Goal: Use online tool/utility: Use online tool/utility

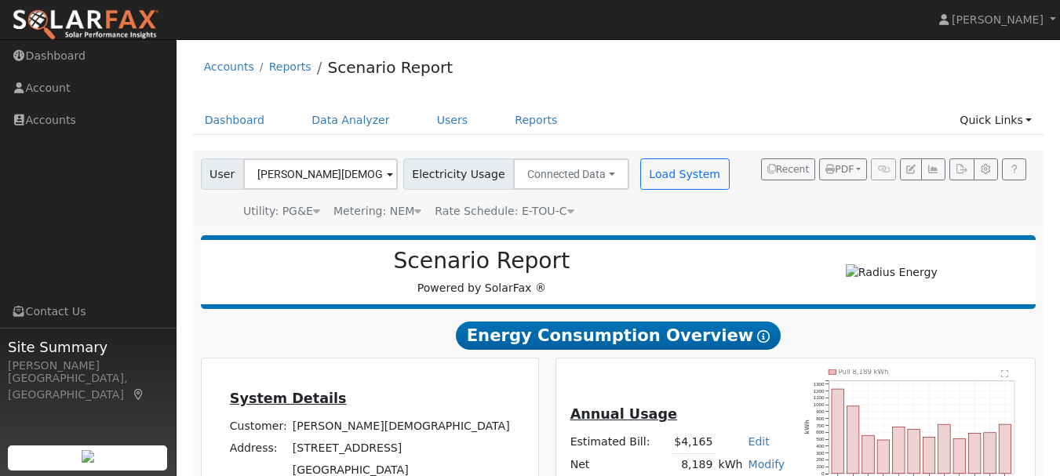
scroll to position [235, 0]
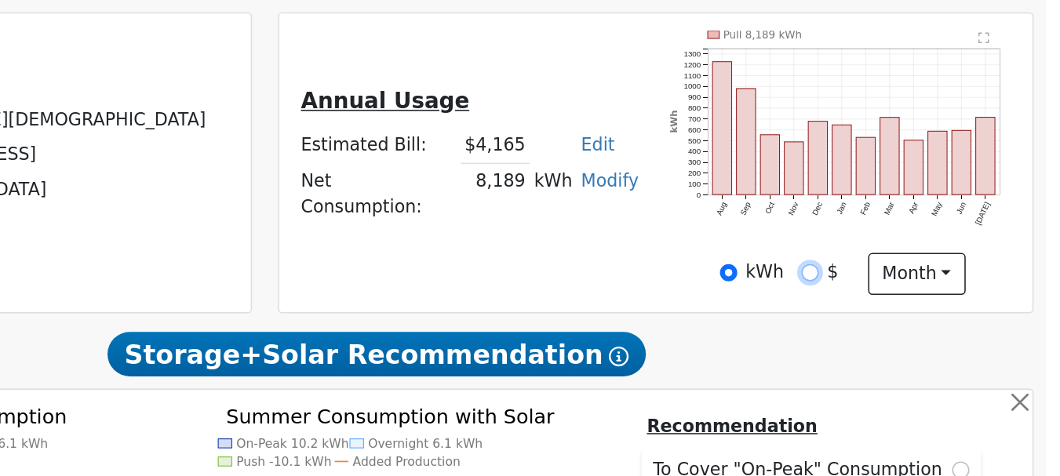
click at [891, 293] on input "$" at bounding box center [893, 288] width 11 height 11
radio input "true"
radio input "false"
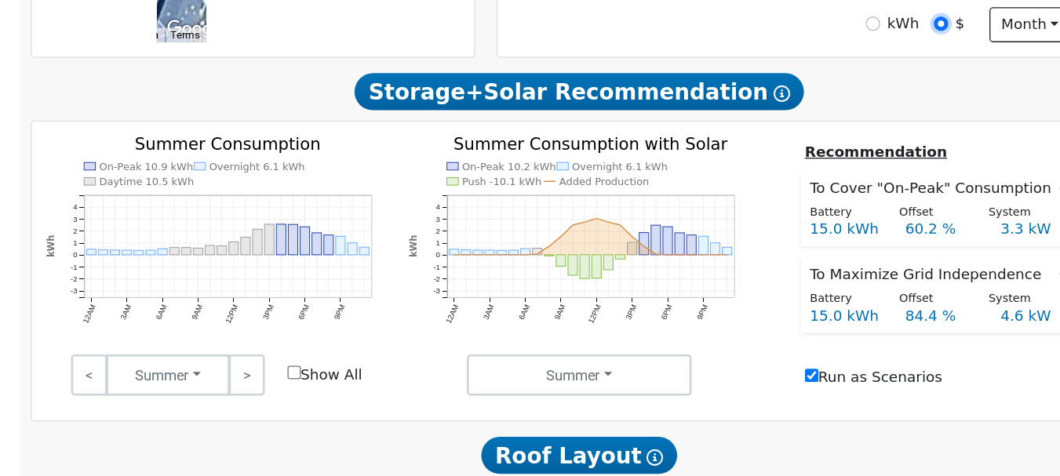
scroll to position [396, 0]
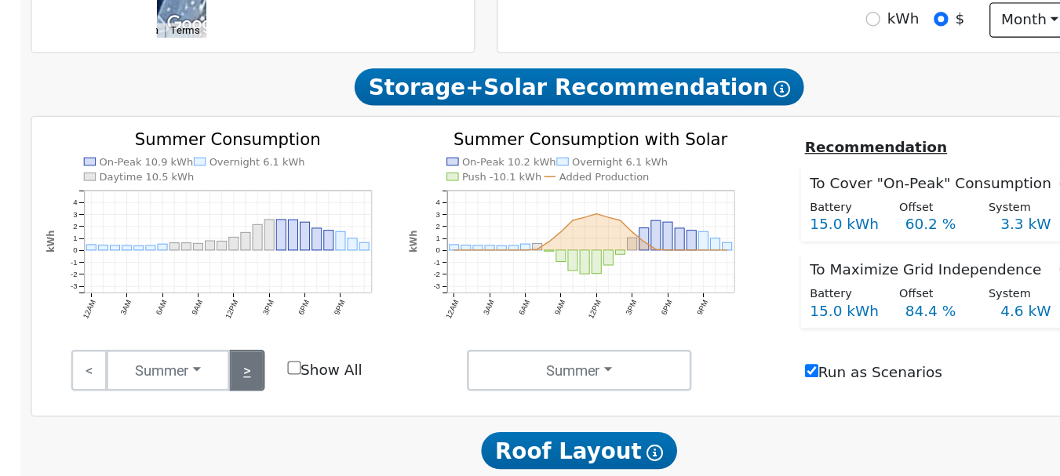
click at [370, 400] on link ">" at bounding box center [365, 395] width 27 height 31
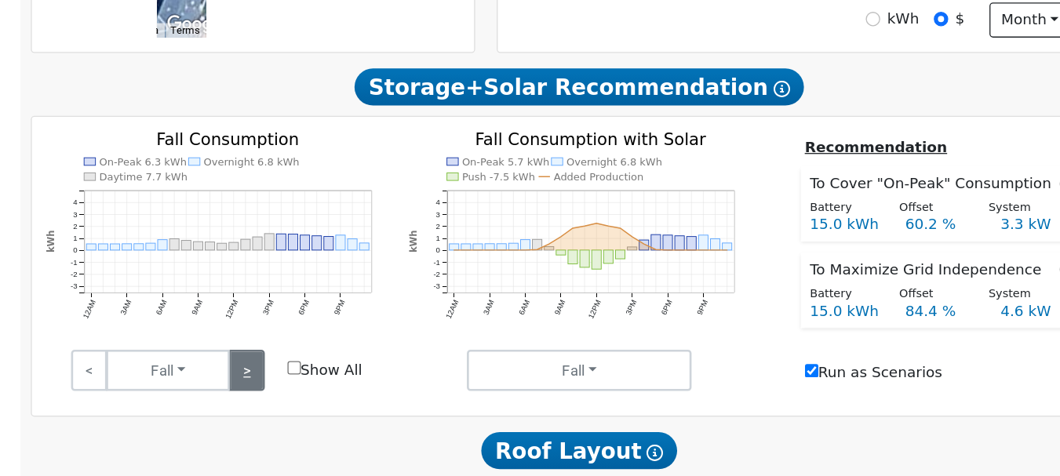
click at [373, 404] on link ">" at bounding box center [365, 395] width 27 height 31
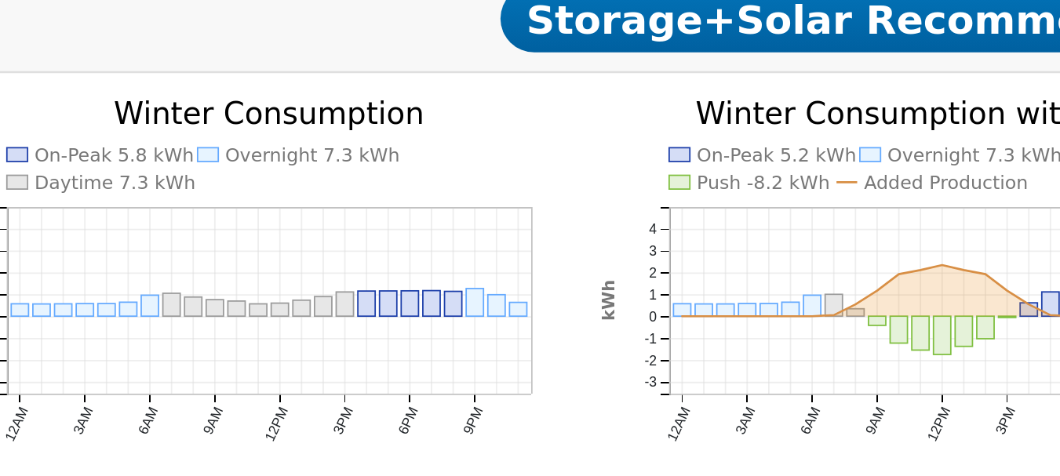
click at [326, 326] on icon "On-Peak 5.8 kWh Overnight 7.3 kWh Daytime 7.3 kWh 12AM 3AM 6AM 9AM 12PM 3PM 6PM…" at bounding box center [343, 304] width 260 height 181
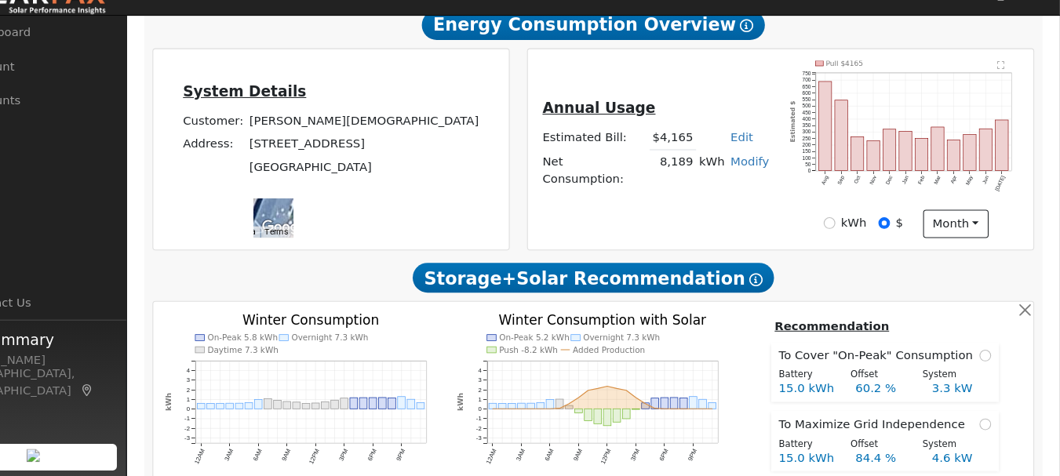
scroll to position [290, 0]
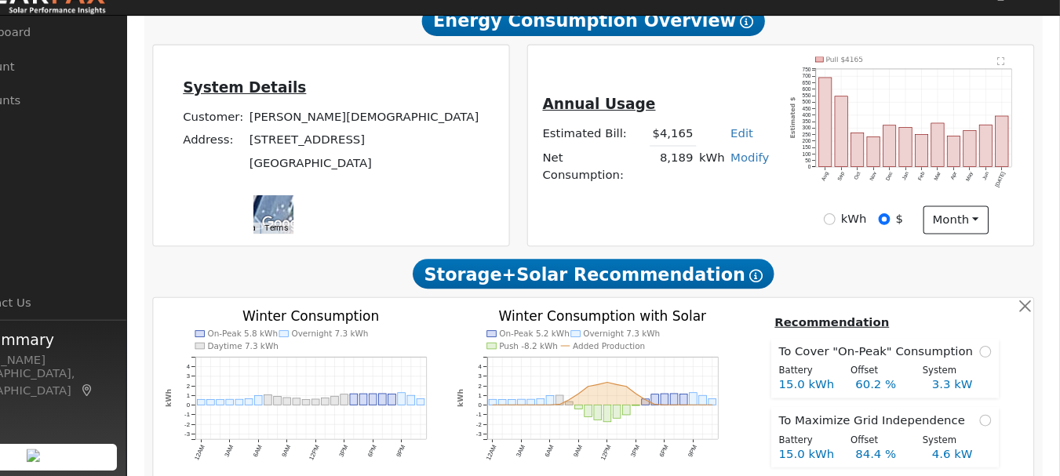
click at [732, 114] on div "Annual Usage Estimated Bill: $4,165 Edit Estimated Bill $ Annual Net Consumptio…" at bounding box center [796, 163] width 473 height 168
